Goal: Transaction & Acquisition: Purchase product/service

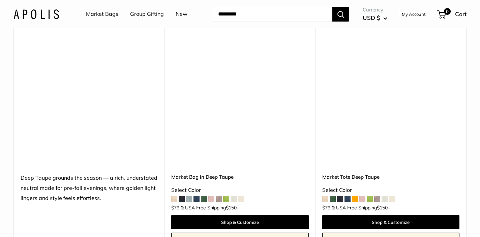
scroll to position [3202, 0]
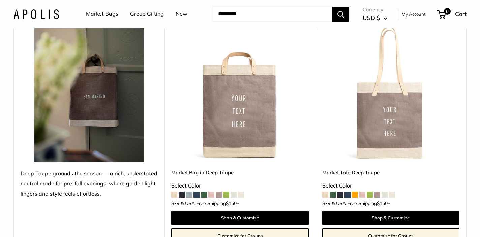
click at [0, 0] on img at bounding box center [0, 0] width 0 height 0
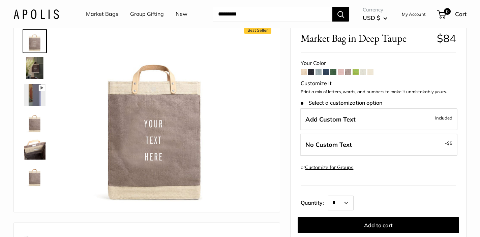
scroll to position [51, 0]
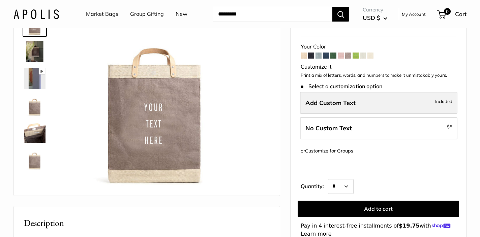
click at [344, 105] on span "Add Custom Text" at bounding box center [330, 103] width 50 height 8
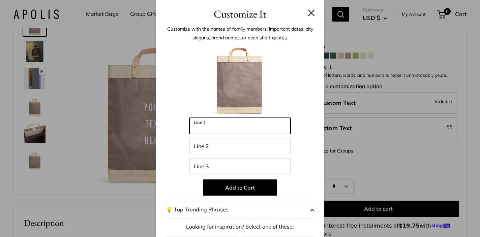
click at [244, 124] on input "Line 1" at bounding box center [239, 126] width 101 height 16
type input "**********"
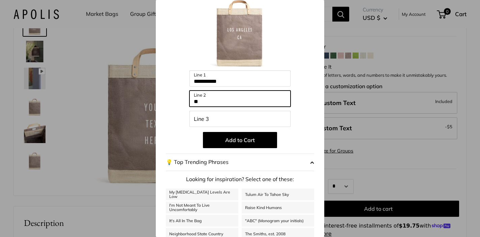
scroll to position [84, 0]
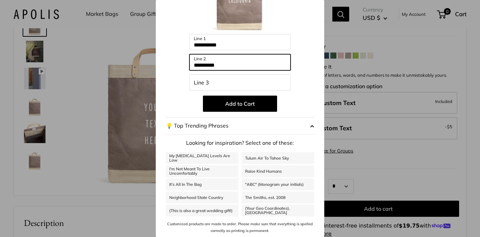
type input "**********"
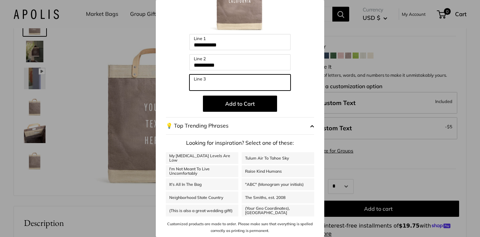
click at [207, 83] on input "Line 3" at bounding box center [239, 82] width 101 height 16
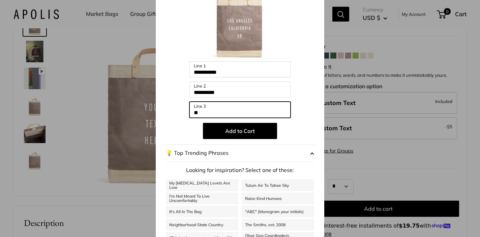
scroll to position [45, 0]
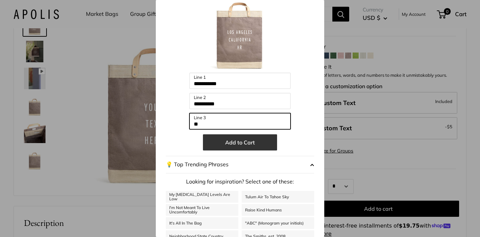
type input "**"
click at [239, 144] on button "Add to Cart" at bounding box center [240, 142] width 74 height 16
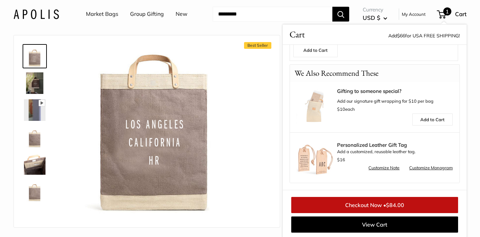
scroll to position [0, 0]
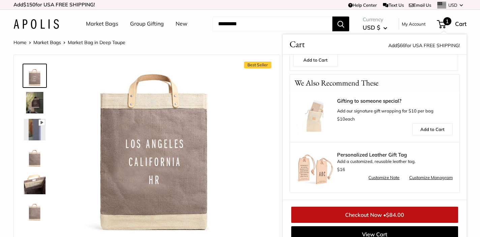
click at [36, 108] on div at bounding box center [37, 143] width 32 height 164
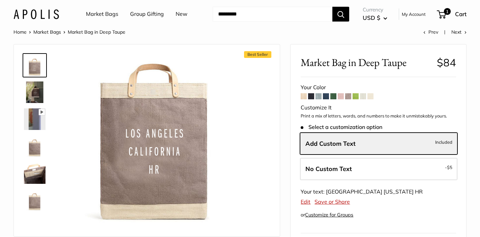
click at [34, 94] on img at bounding box center [35, 93] width 22 height 22
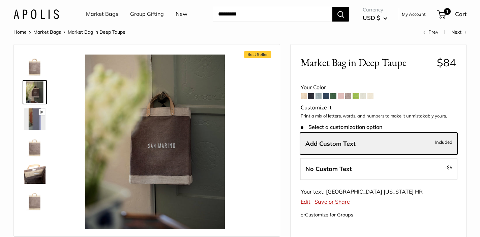
click at [37, 121] on img at bounding box center [35, 119] width 22 height 22
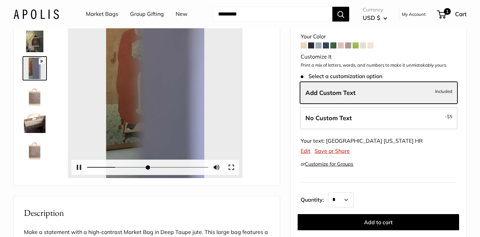
scroll to position [55, 0]
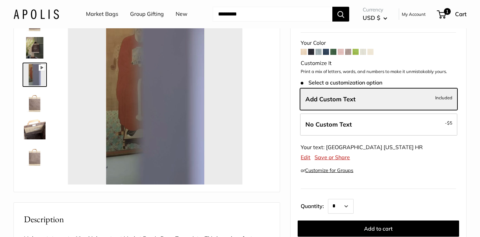
click at [35, 106] on img at bounding box center [35, 102] width 22 height 22
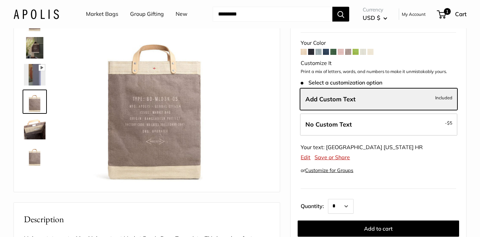
type input "*****"
click at [33, 129] on img at bounding box center [35, 129] width 22 height 22
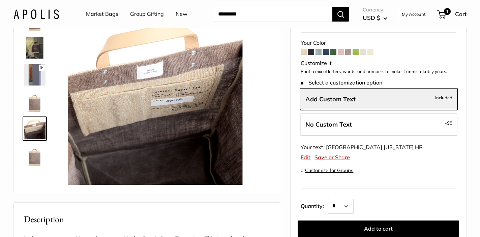
click at [32, 155] on img at bounding box center [35, 156] width 22 height 22
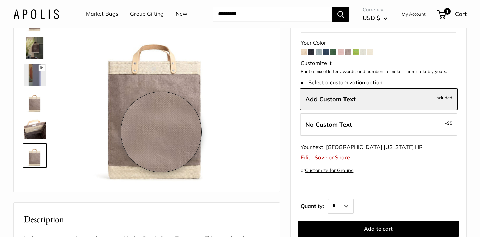
scroll to position [0, 0]
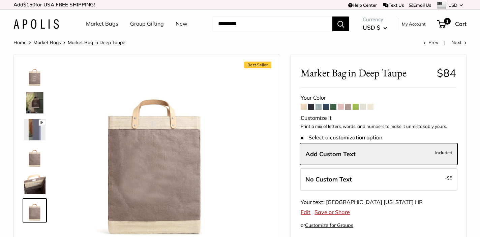
click at [33, 76] on img at bounding box center [35, 76] width 22 height 22
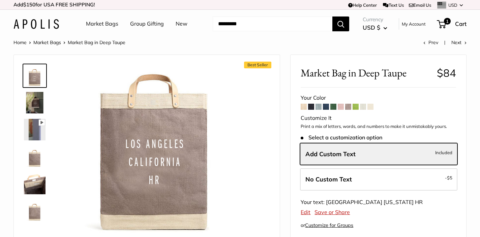
click at [100, 23] on link "Market Bags" at bounding box center [102, 24] width 32 height 10
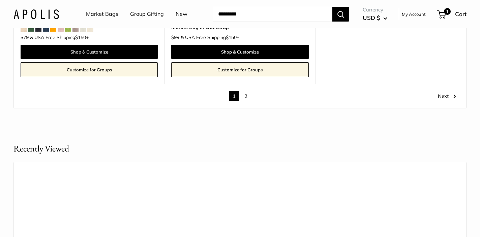
scroll to position [3851, 0]
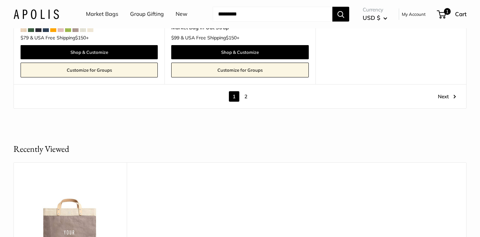
click at [245, 96] on link "2" at bounding box center [246, 96] width 10 height 10
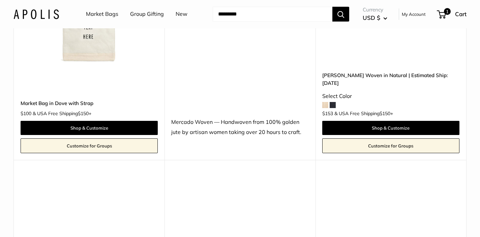
scroll to position [442, 0]
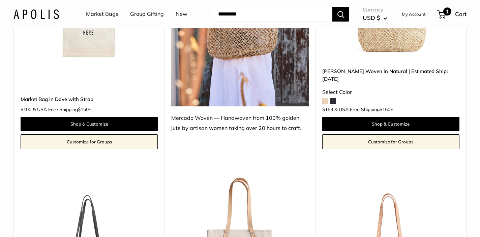
click at [442, 15] on span "1" at bounding box center [441, 14] width 9 height 8
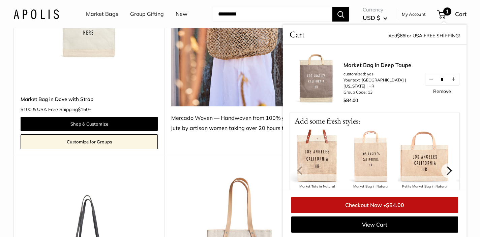
click at [380, 65] on link "Market Bag in Deep Taupe" at bounding box center [380, 65] width 74 height 8
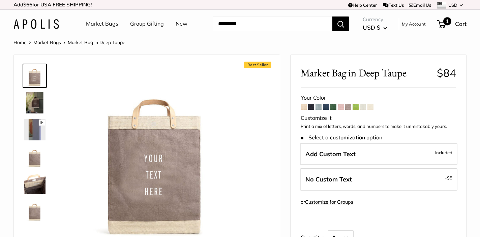
click at [444, 21] on span "1" at bounding box center [447, 21] width 8 height 8
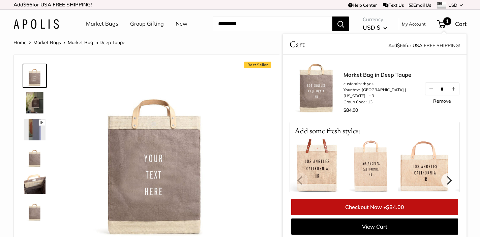
click at [347, 206] on link "Checkout Now • $84.00" at bounding box center [374, 207] width 167 height 16
